Goal: Check status: Check status

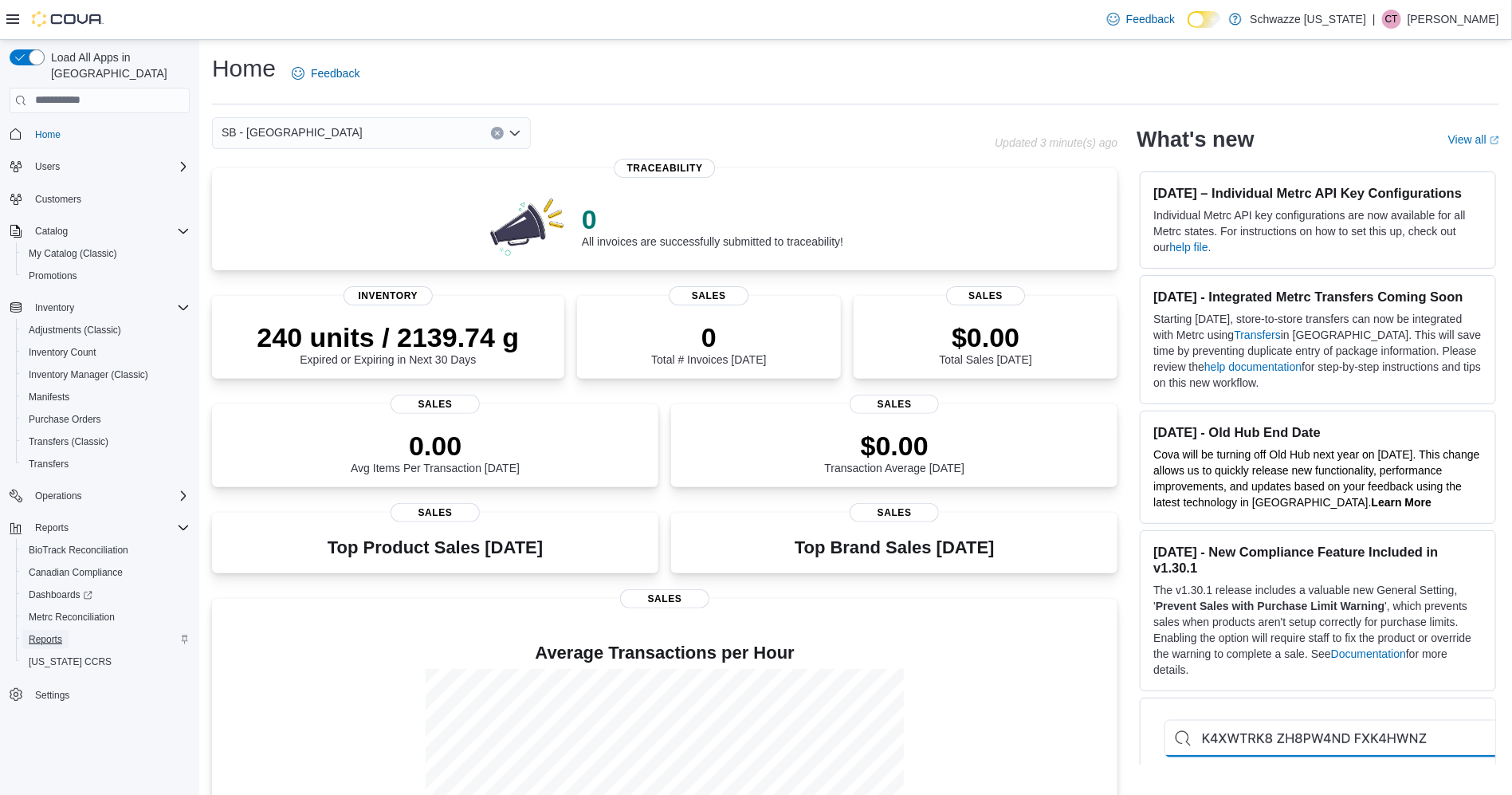
click at [55, 632] on span "Reports" at bounding box center [46, 639] width 33 height 13
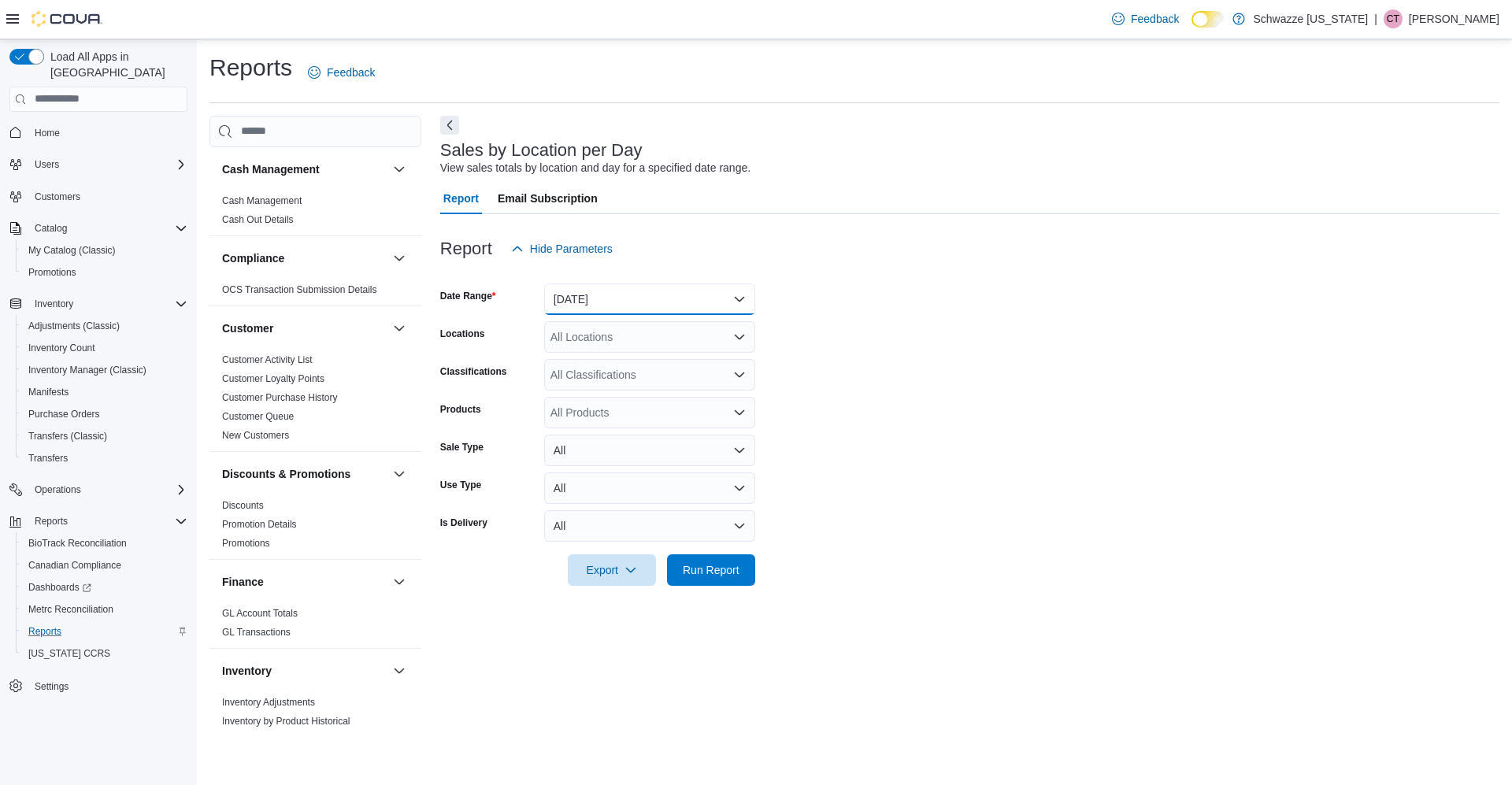
click at [585, 310] on button "[DATE]" at bounding box center [650, 299] width 211 height 31
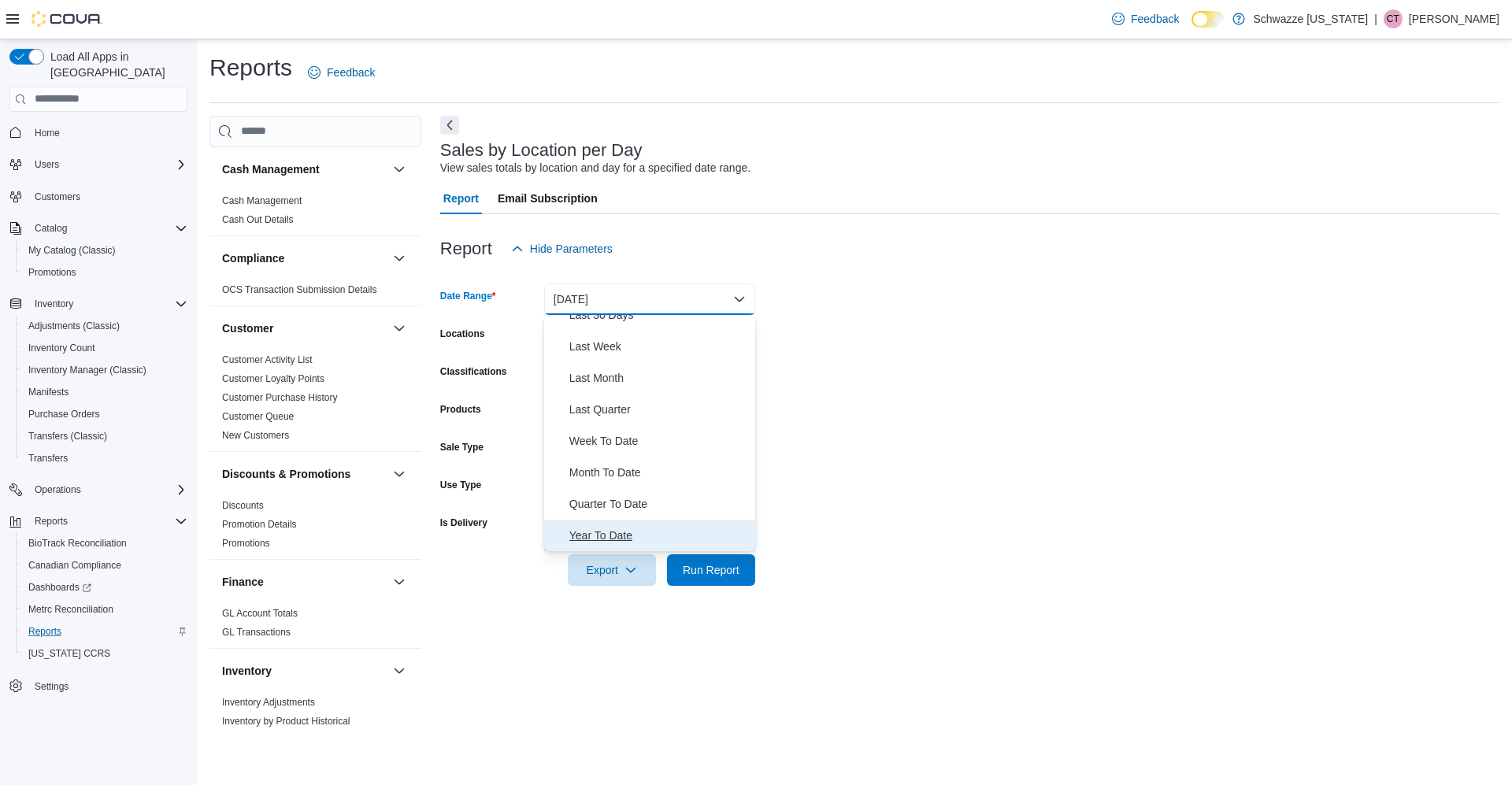
click at [618, 530] on span "Year To Date" at bounding box center [659, 535] width 180 height 19
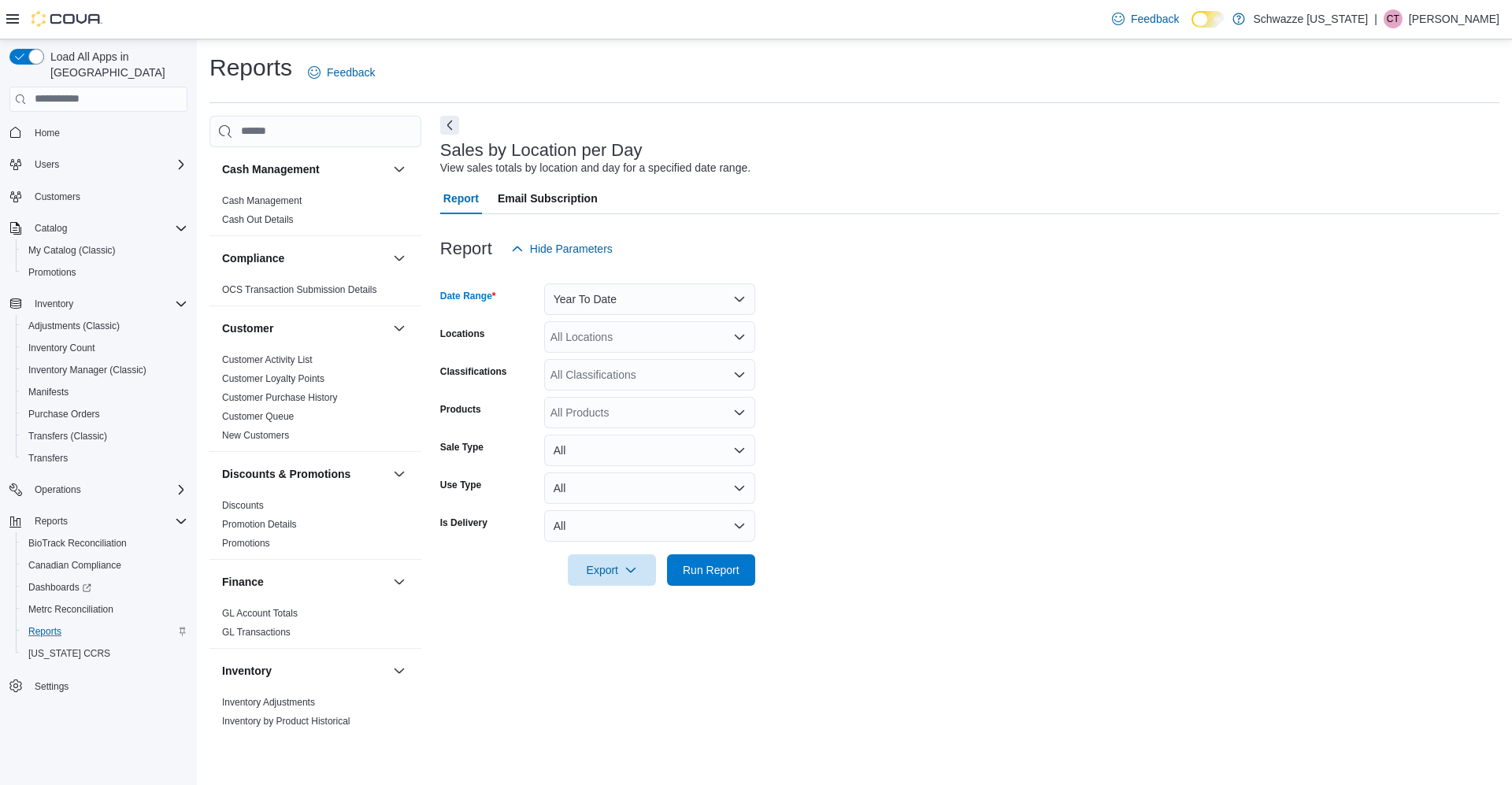
click at [639, 342] on div "All Locations" at bounding box center [650, 337] width 211 height 31
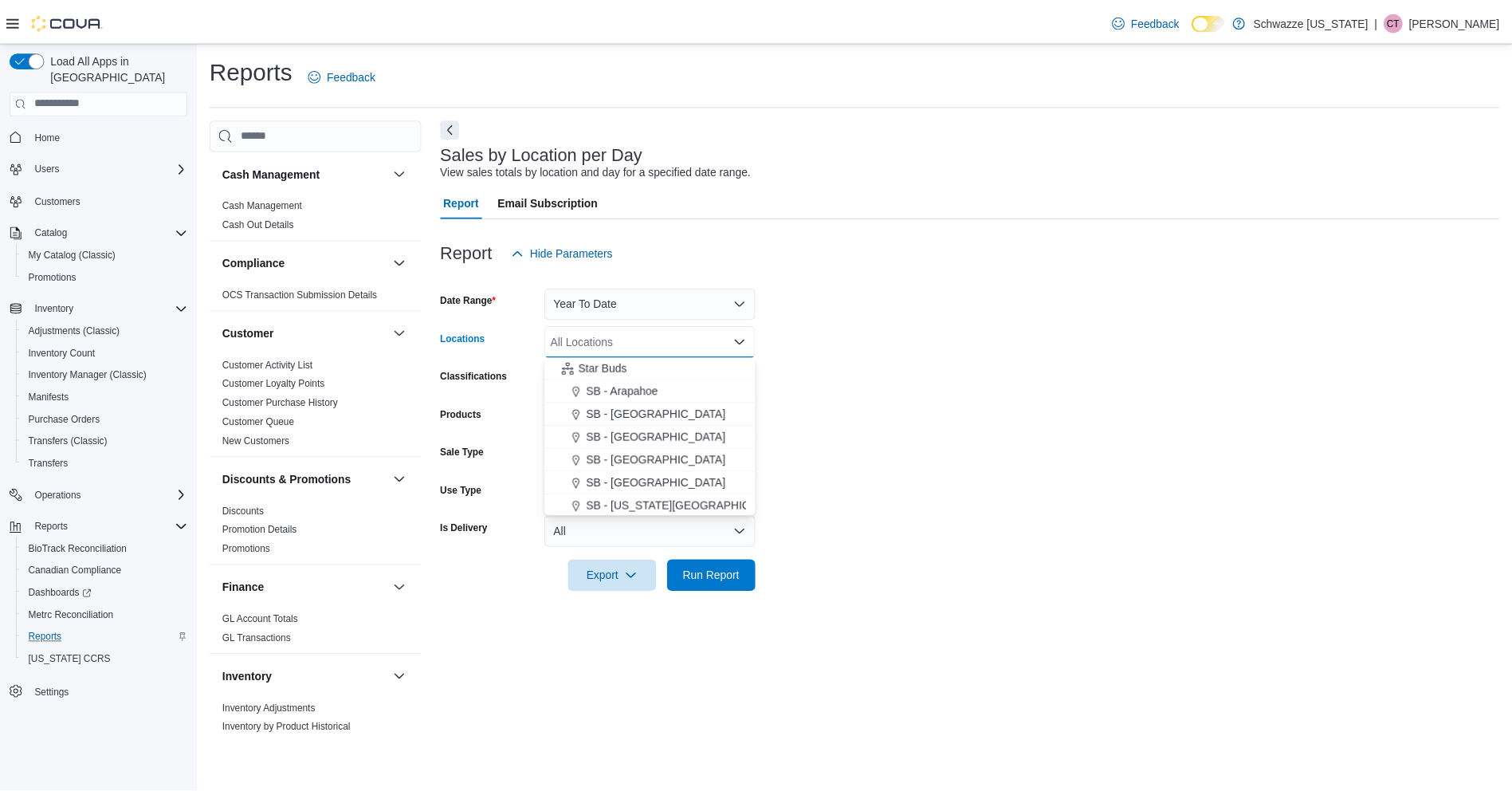
scroll to position [218, 0]
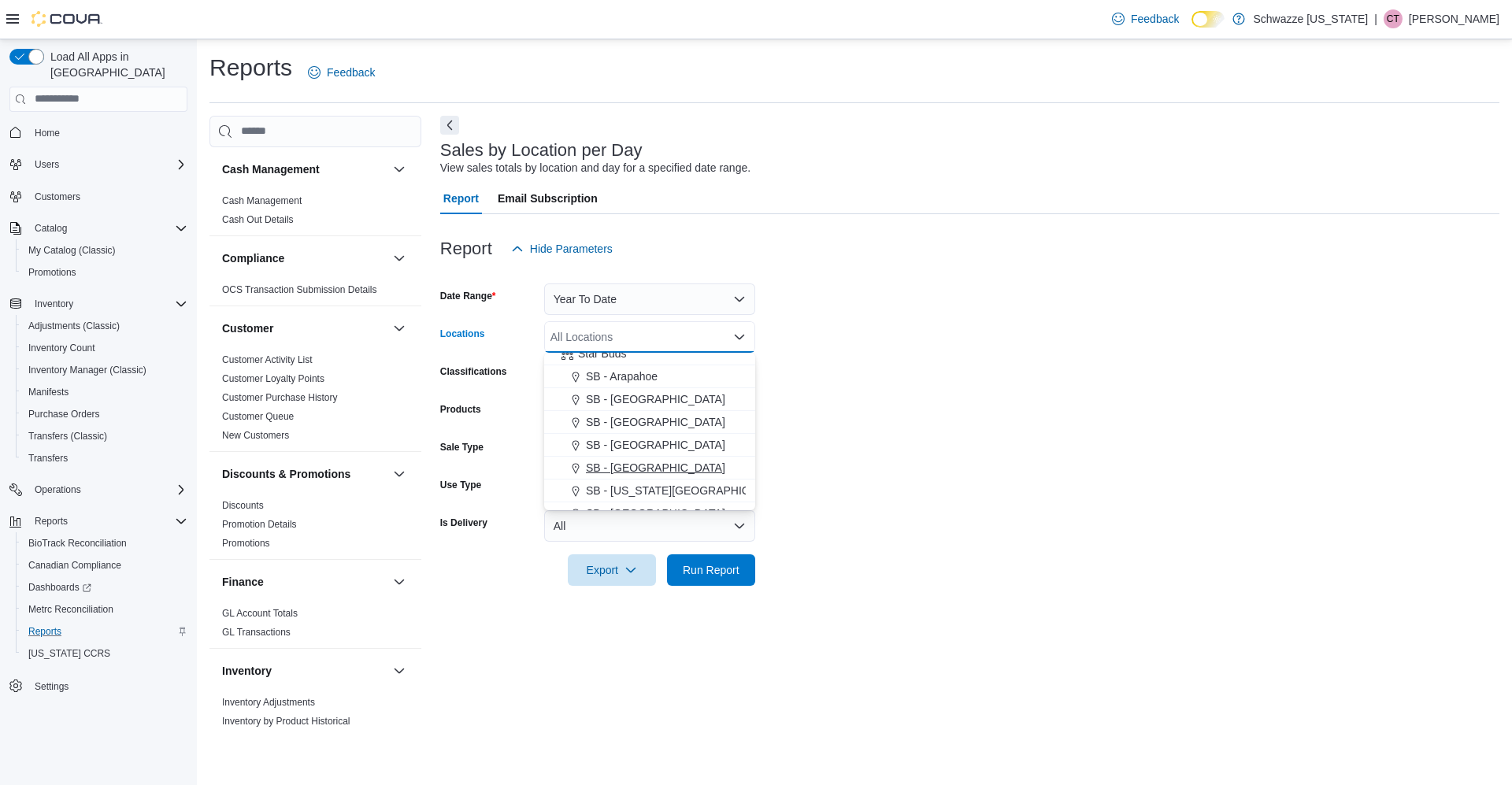
click at [645, 470] on span "SB - [GEOGRAPHIC_DATA]" at bounding box center [656, 467] width 139 height 16
click at [825, 526] on form "Date Range Year To Date Locations [GEOGRAPHIC_DATA] - [GEOGRAPHIC_DATA] Combo b…" at bounding box center [970, 425] width 1059 height 321
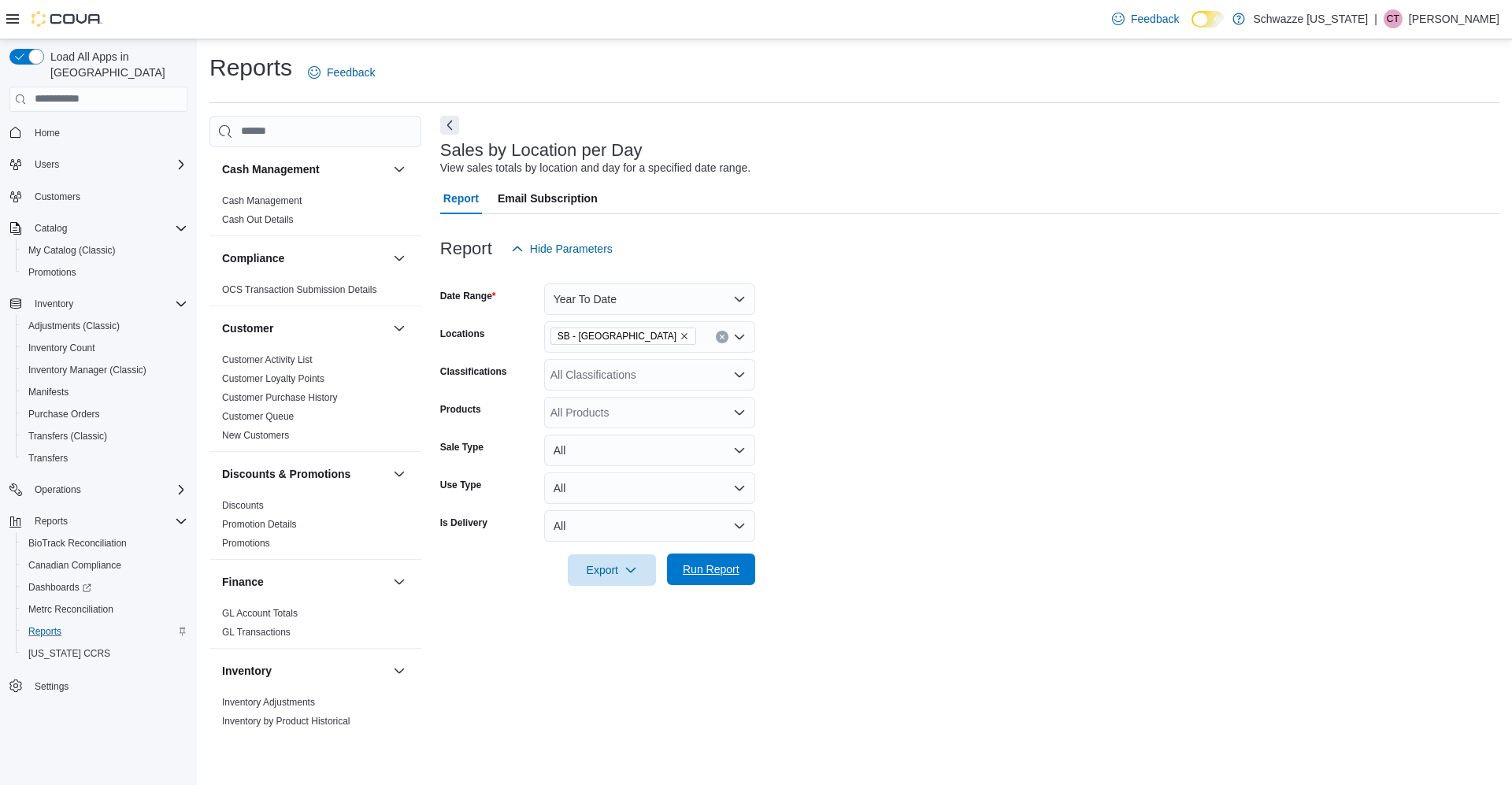
click at [739, 563] on span "Run Report" at bounding box center [711, 569] width 70 height 31
